Goal: Task Accomplishment & Management: Use online tool/utility

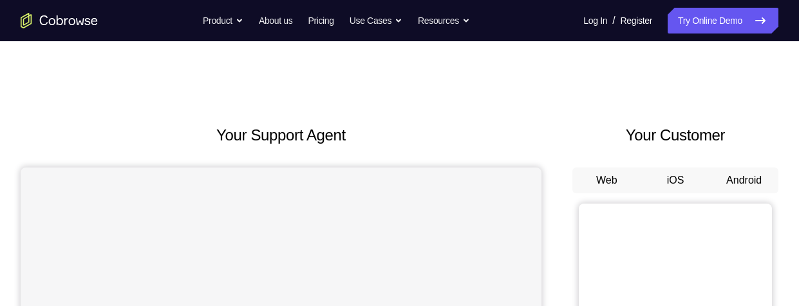
scroll to position [187, 0]
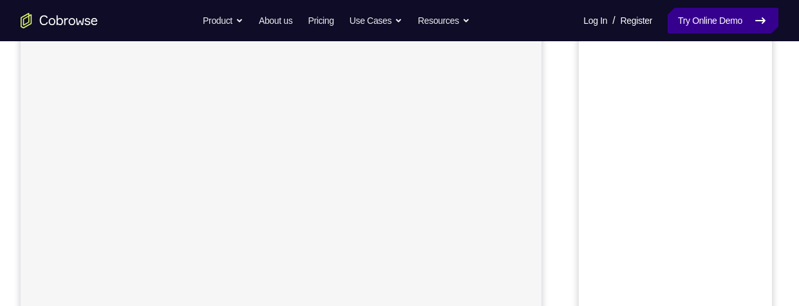
click at [732, 24] on link "Try Online Demo" at bounding box center [723, 21] width 111 height 26
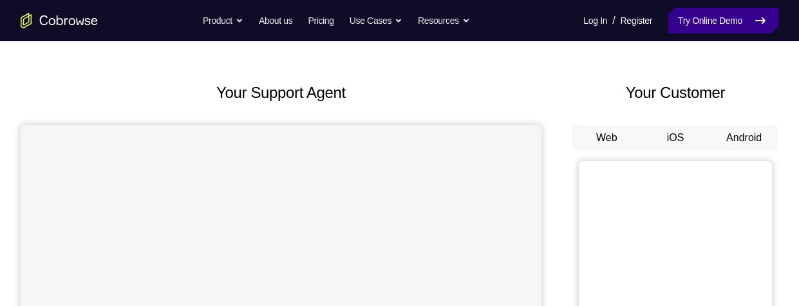
scroll to position [11, 0]
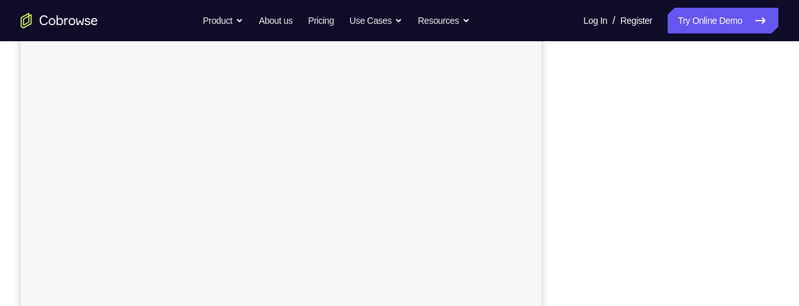
scroll to position [274, 0]
